Goal: Information Seeking & Learning: Learn about a topic

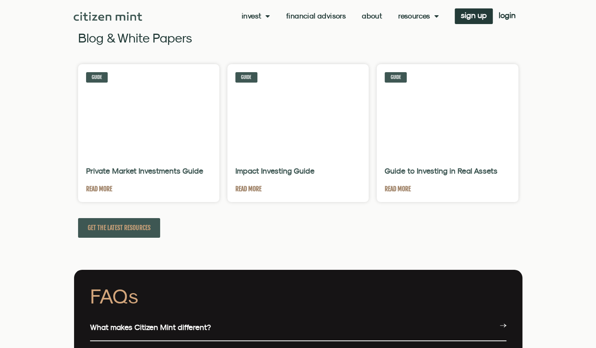
scroll to position [1703, 0]
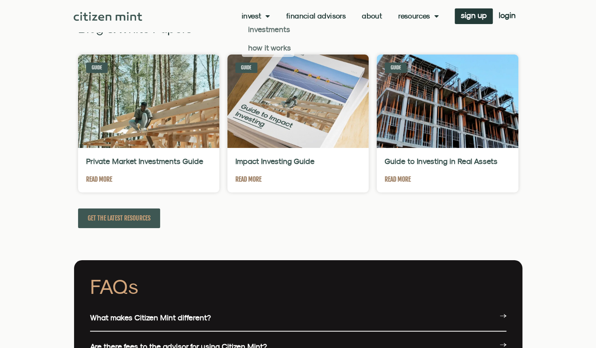
click at [369, 20] on link "About" at bounding box center [372, 16] width 20 height 8
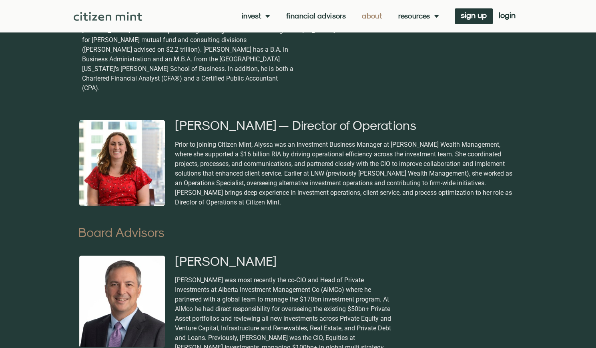
scroll to position [761, 0]
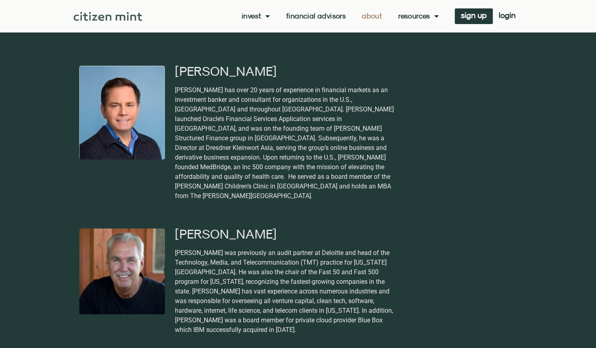
click at [255, 16] on link "Invest" at bounding box center [256, 16] width 28 height 8
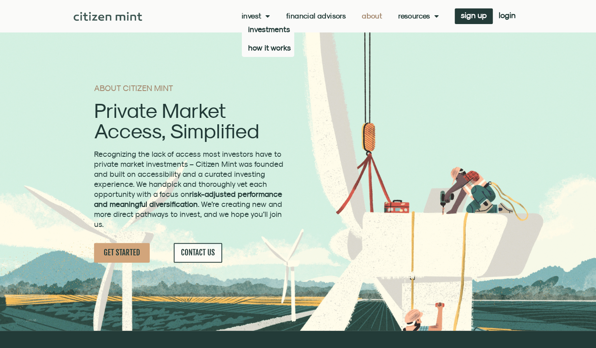
click at [257, 16] on link "Invest" at bounding box center [256, 16] width 28 height 8
click at [267, 31] on link "investments" at bounding box center [268, 29] width 52 height 18
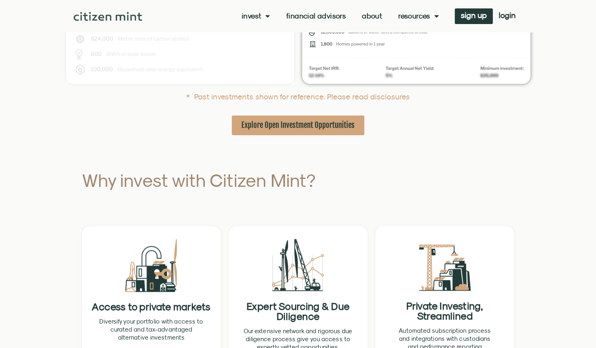
scroll to position [360, 0]
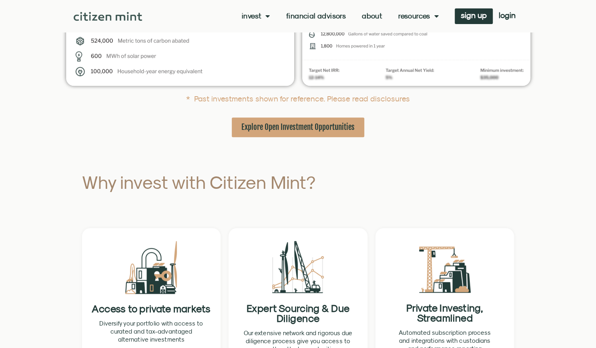
click at [279, 124] on span "Explore Open Investment Opportunities" at bounding box center [297, 127] width 113 height 10
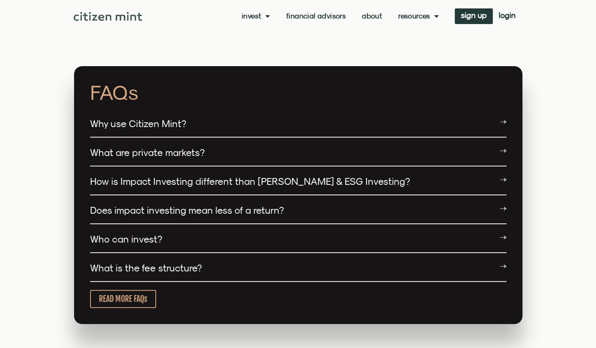
scroll to position [1962, 0]
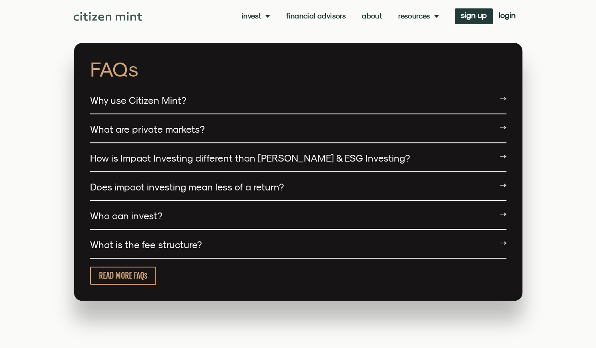
click at [262, 91] on div "Why use Citizen Mint?" at bounding box center [298, 100] width 416 height 27
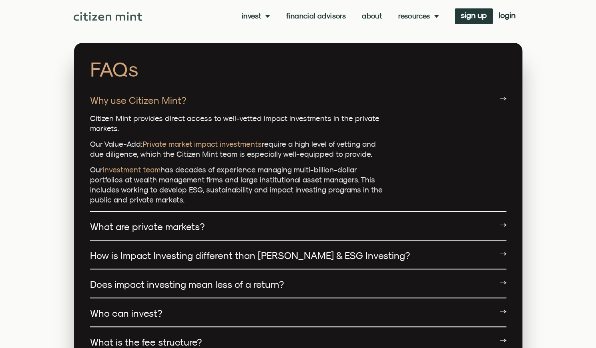
click at [280, 90] on div "Why use Citizen Mint?" at bounding box center [298, 100] width 416 height 26
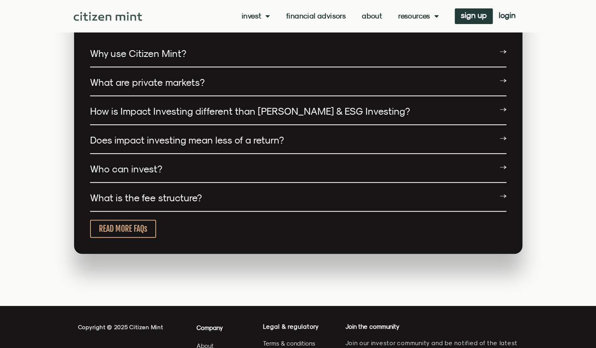
scroll to position [2082, 0]
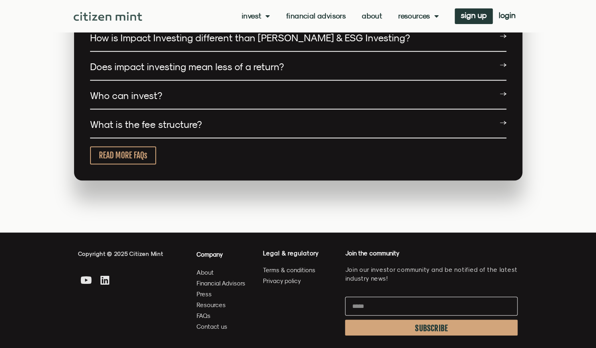
click at [231, 115] on div "What is the fee structure?" at bounding box center [298, 124] width 416 height 27
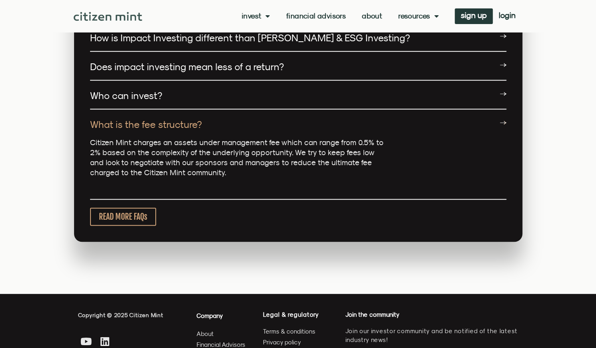
click at [231, 115] on div "What is the fee structure?" at bounding box center [298, 124] width 416 height 26
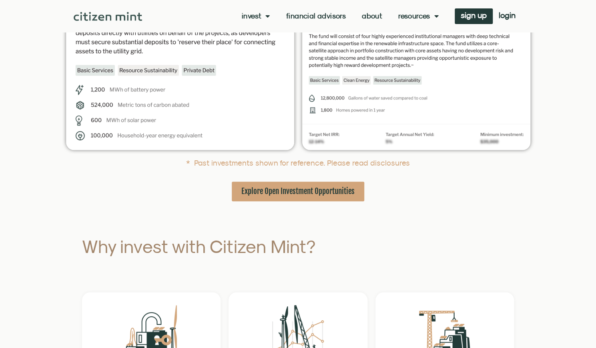
scroll to position [200, 0]
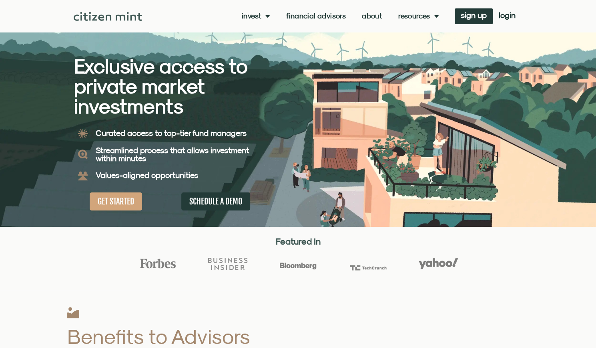
click at [372, 15] on link "About" at bounding box center [372, 16] width 20 height 8
